Goal: Task Accomplishment & Management: Complete application form

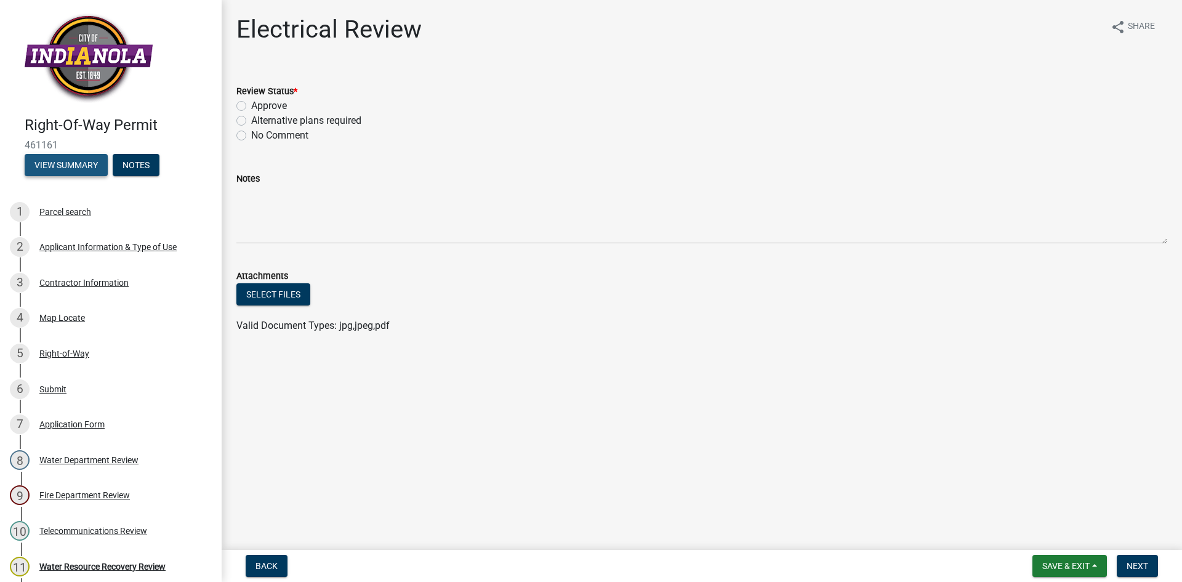
click at [80, 163] on button "View Summary" at bounding box center [66, 165] width 83 height 22
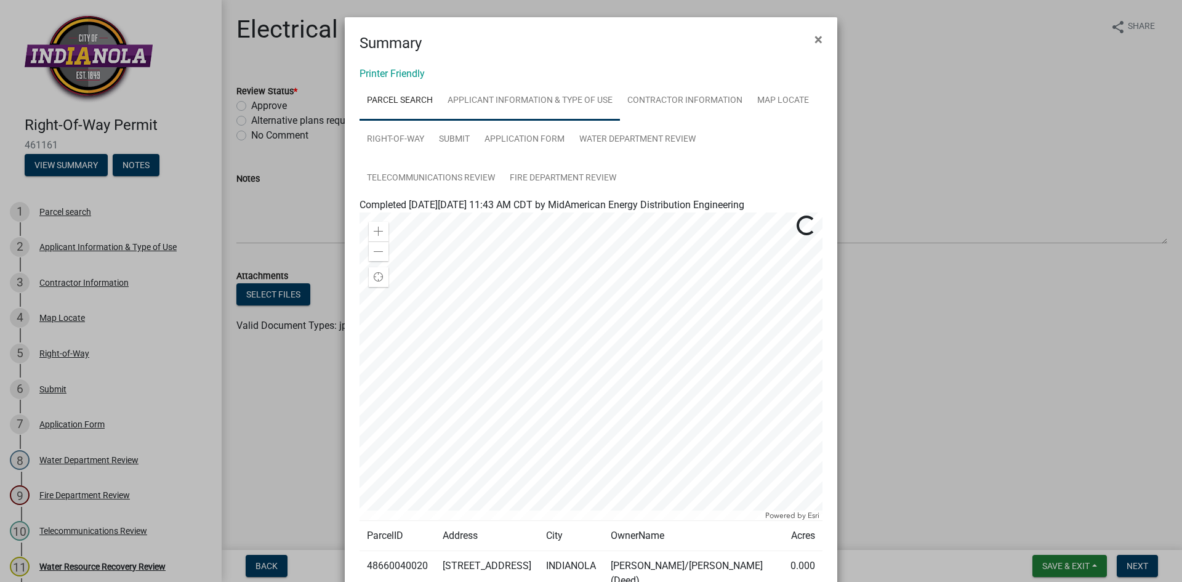
click at [490, 95] on link "Applicant Information & Type of Use" at bounding box center [530, 100] width 180 height 39
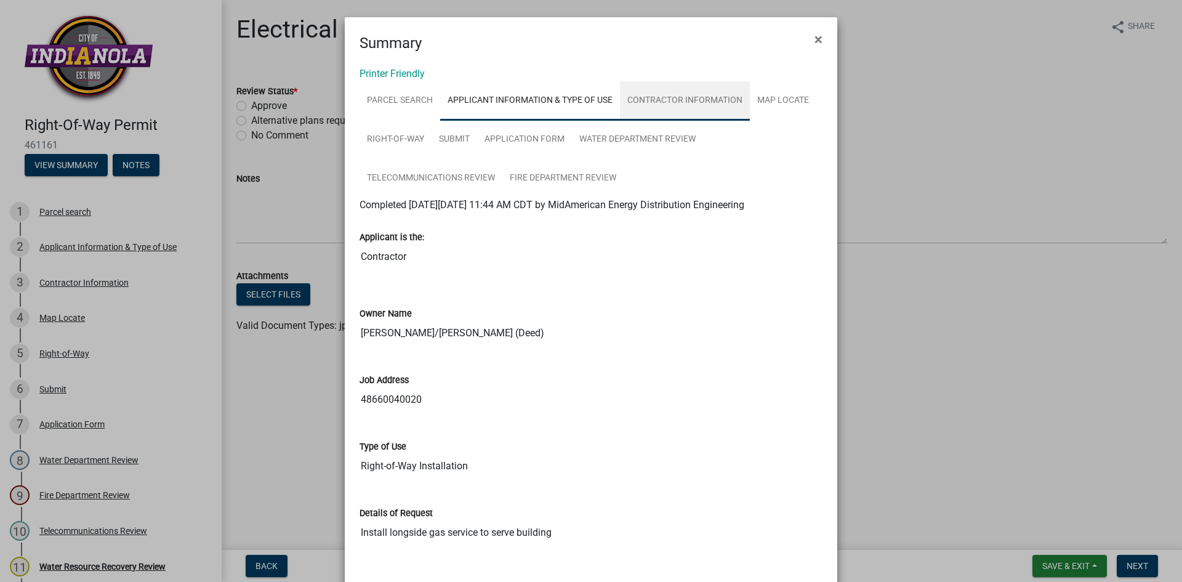
click at [661, 102] on link "Contractor Information" at bounding box center [685, 100] width 130 height 39
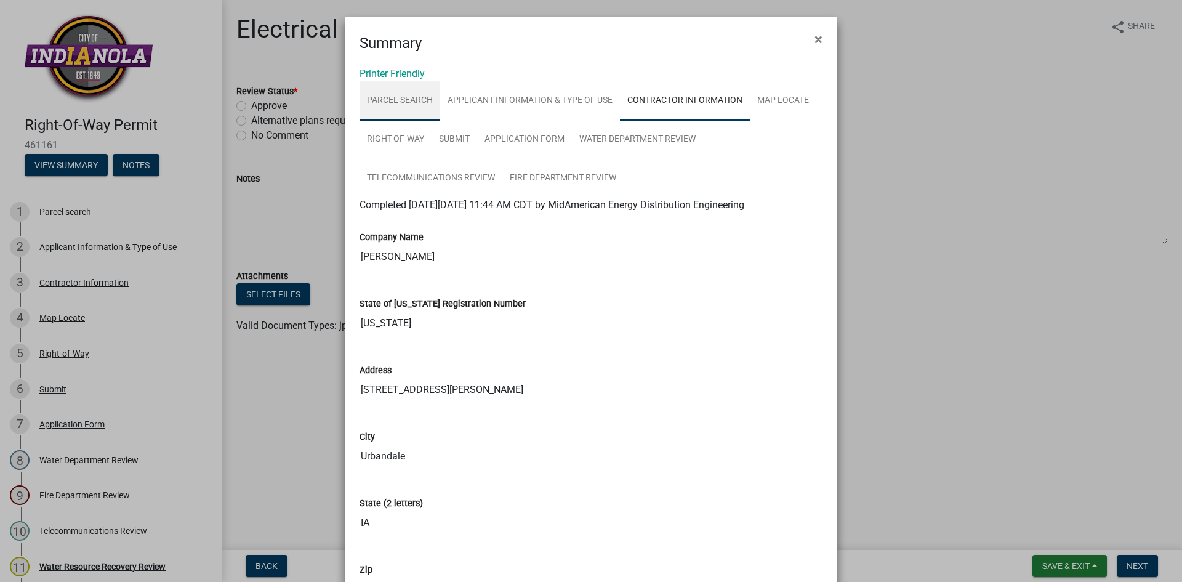
click at [409, 102] on link "Parcel search" at bounding box center [400, 100] width 81 height 39
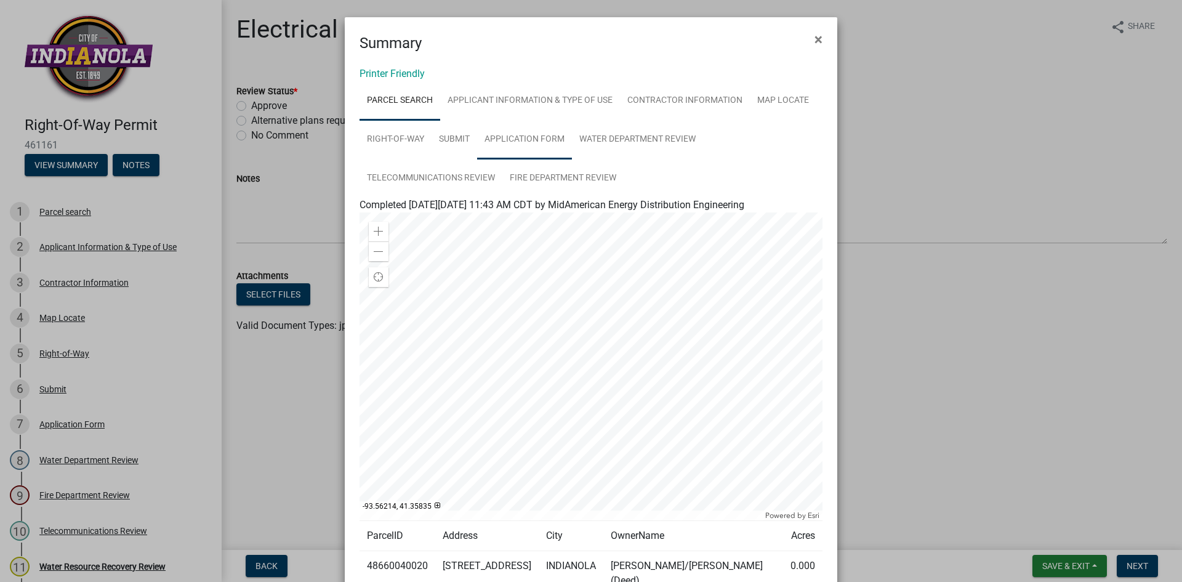
click at [527, 141] on link "Application Form" at bounding box center [524, 139] width 95 height 39
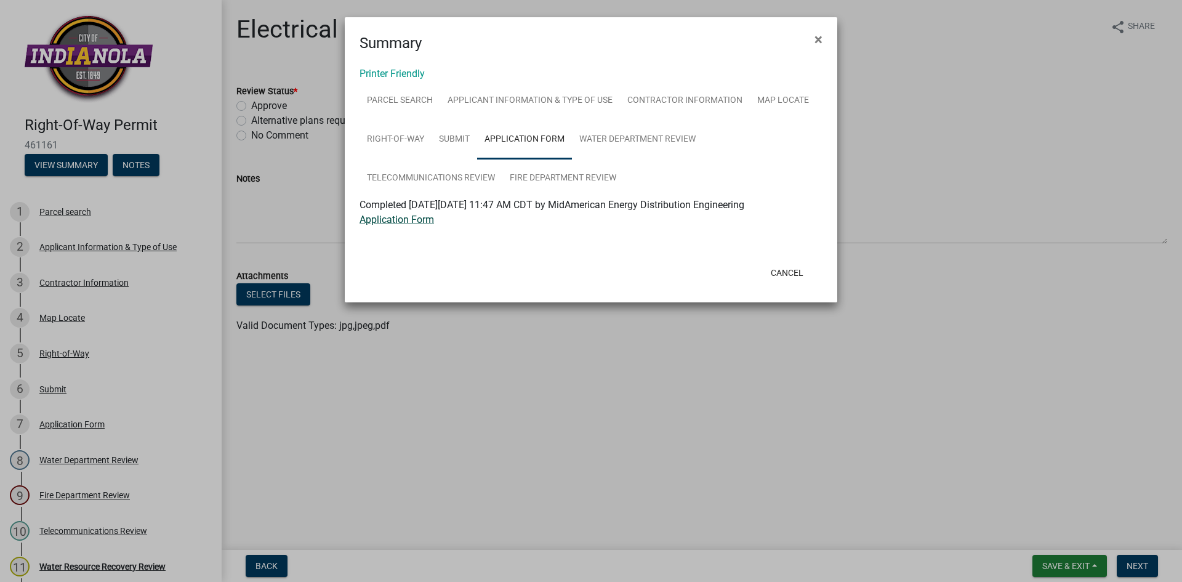
click at [419, 217] on link "Application Form" at bounding box center [397, 220] width 74 height 12
click at [491, 97] on link "Applicant Information & Type of Use" at bounding box center [530, 100] width 180 height 39
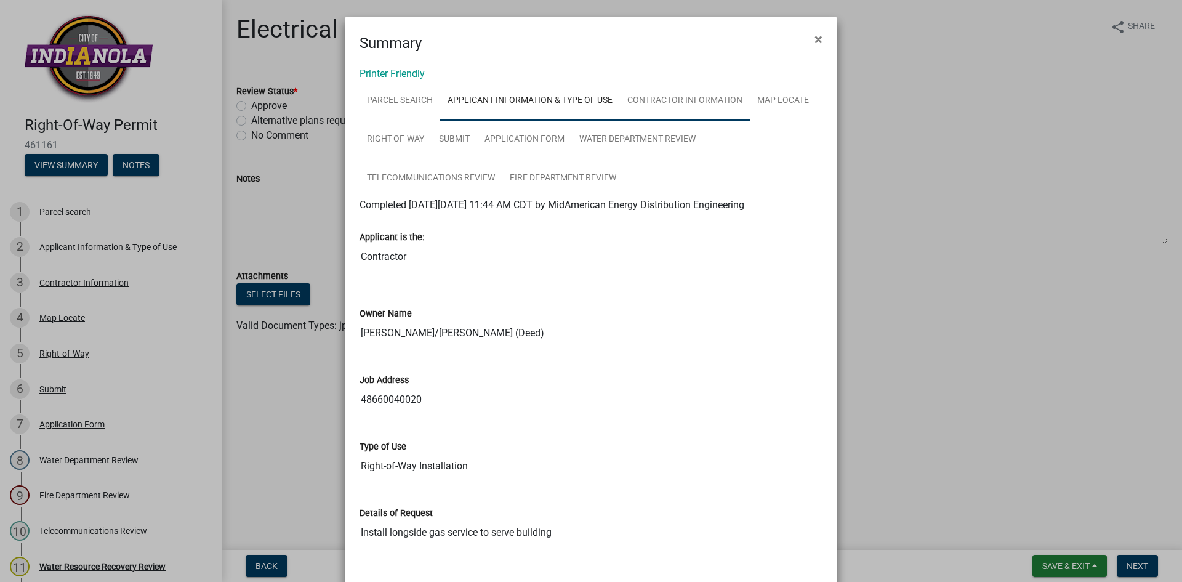
click at [642, 102] on link "Contractor Information" at bounding box center [685, 100] width 130 height 39
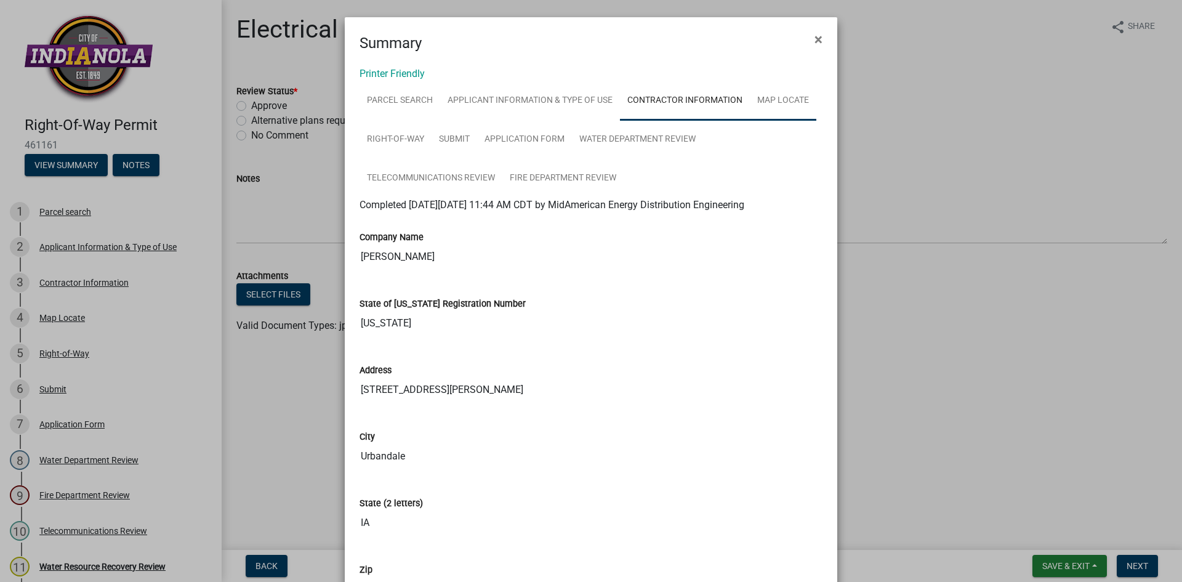
click at [788, 97] on link "Map Locate" at bounding box center [783, 100] width 66 height 39
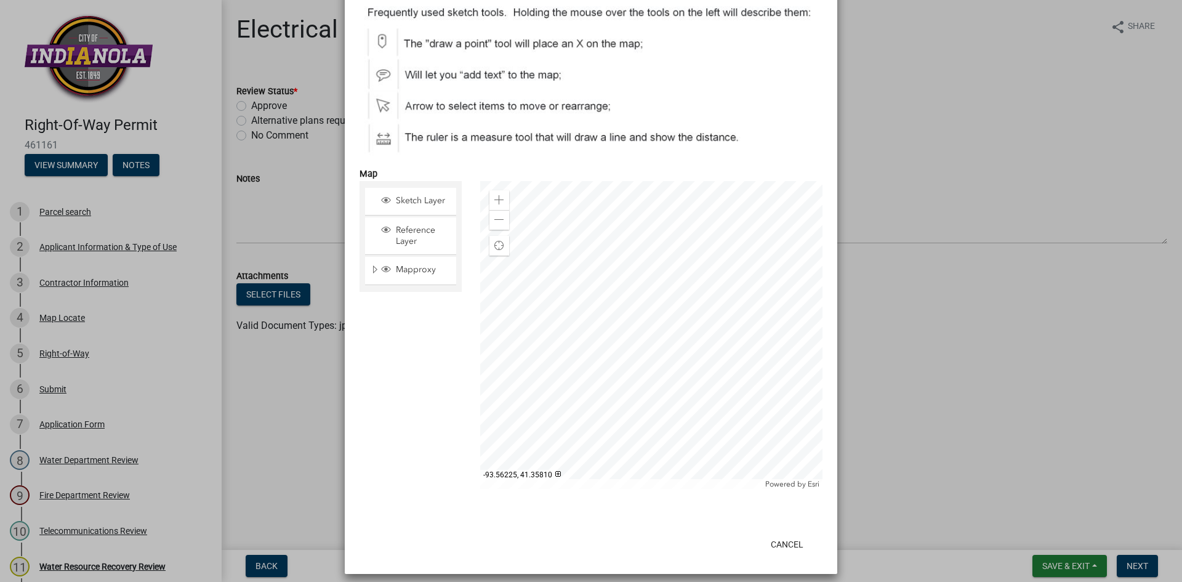
scroll to position [274, 0]
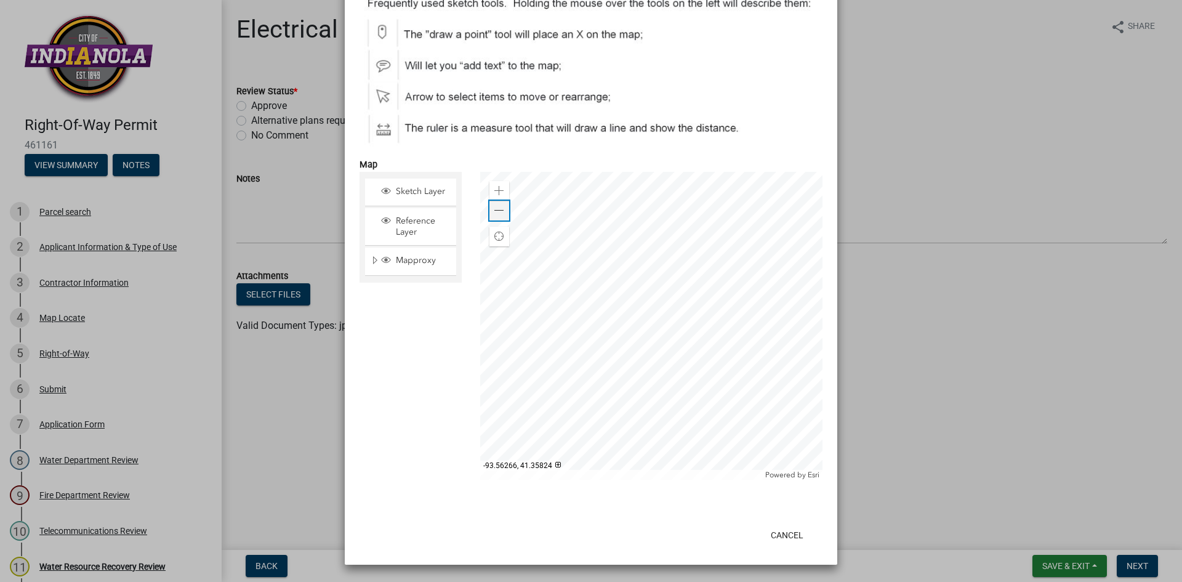
click at [494, 212] on span at bounding box center [499, 211] width 10 height 10
click at [496, 188] on span at bounding box center [499, 191] width 10 height 10
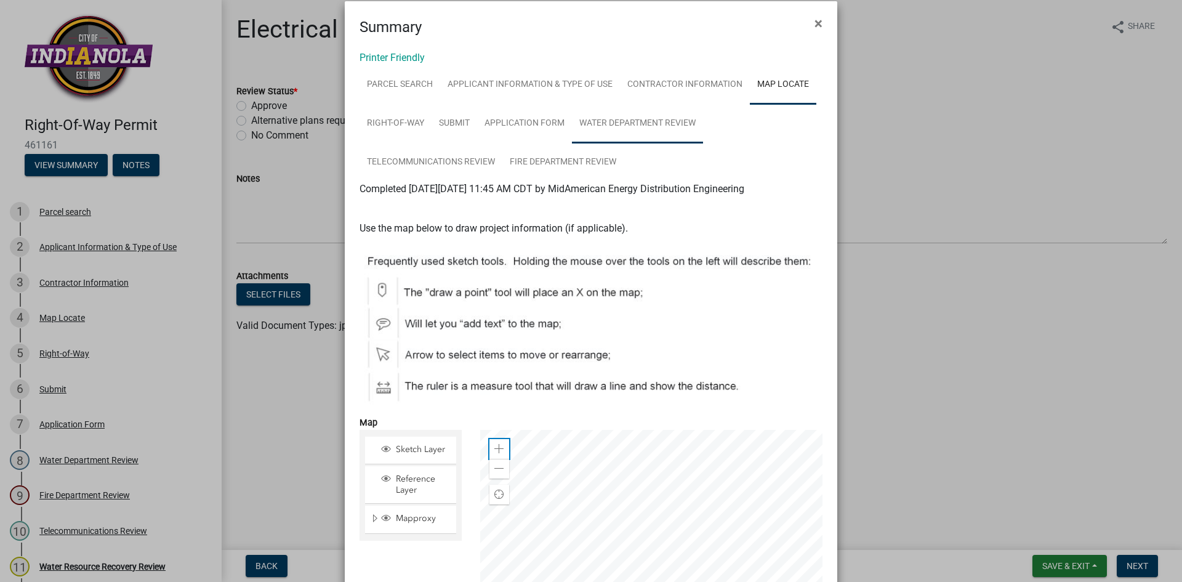
scroll to position [0, 0]
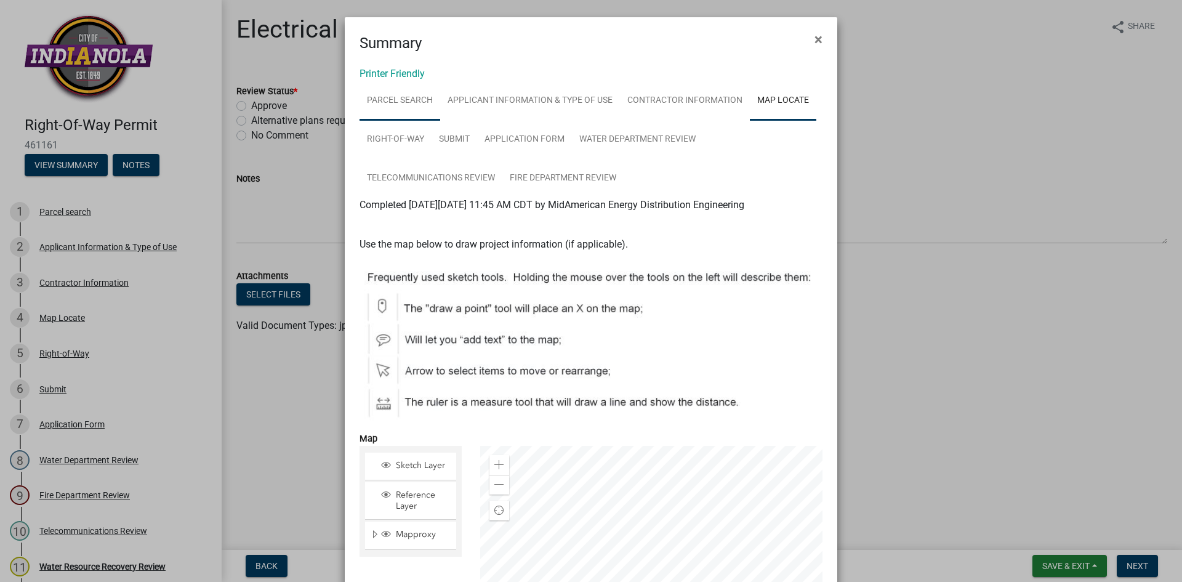
click at [396, 94] on link "Parcel search" at bounding box center [400, 100] width 81 height 39
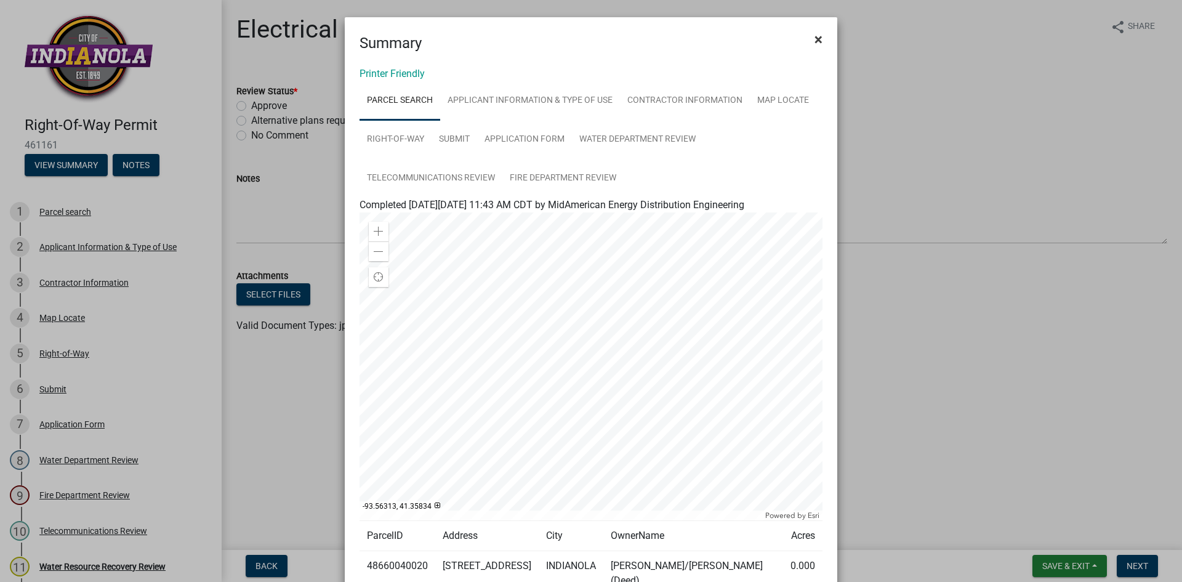
click at [809, 37] on button "×" at bounding box center [819, 39] width 28 height 34
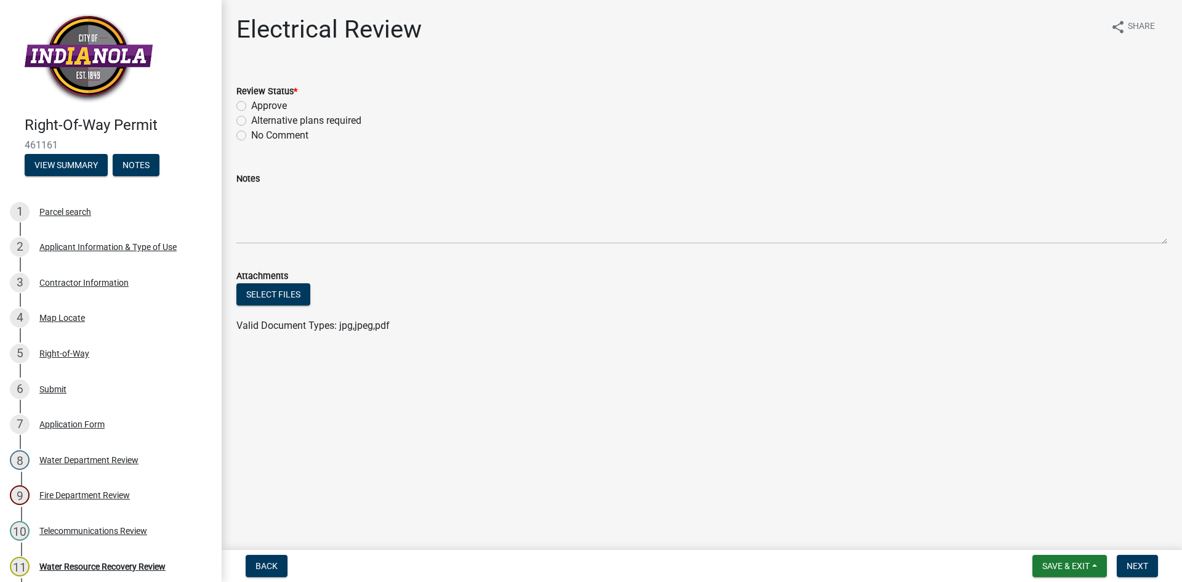
click at [251, 105] on label "Approve" at bounding box center [269, 106] width 36 height 15
click at [251, 105] on input "Approve" at bounding box center [255, 103] width 8 height 8
radio input "true"
click at [1093, 570] on button "Save & Exit" at bounding box center [1070, 566] width 74 height 22
click at [1049, 506] on button "Save" at bounding box center [1057, 504] width 99 height 30
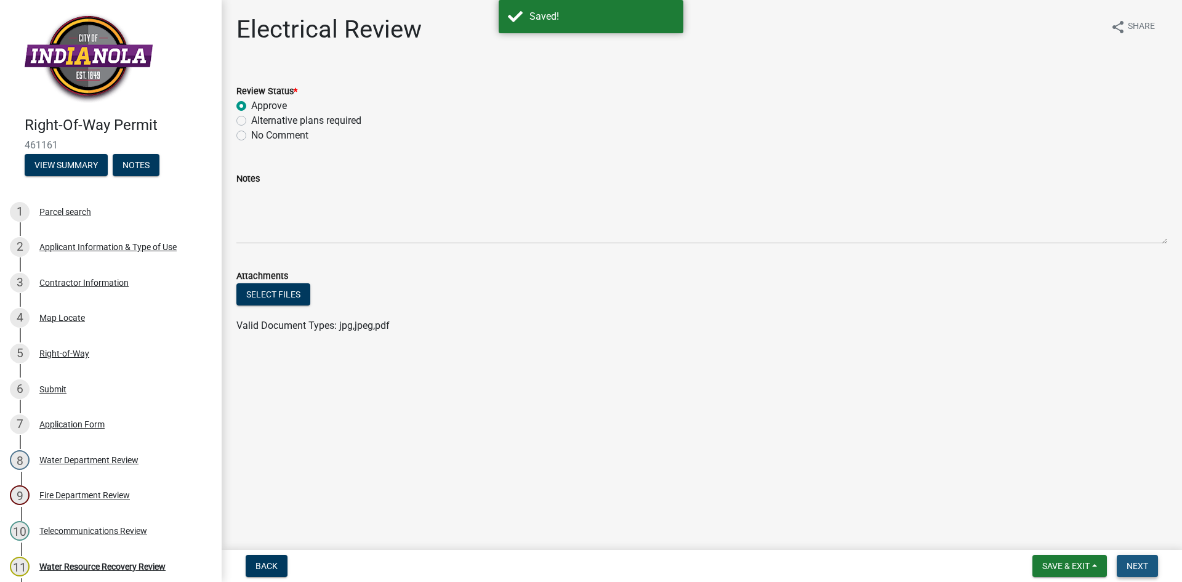
click at [1130, 561] on span "Next" at bounding box center [1138, 566] width 22 height 10
